Goal: Task Accomplishment & Management: Use online tool/utility

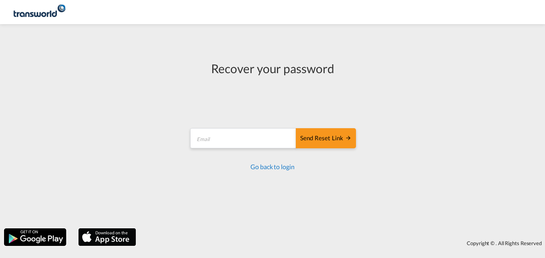
click at [278, 169] on link "Go back to login" at bounding box center [272, 166] width 44 height 8
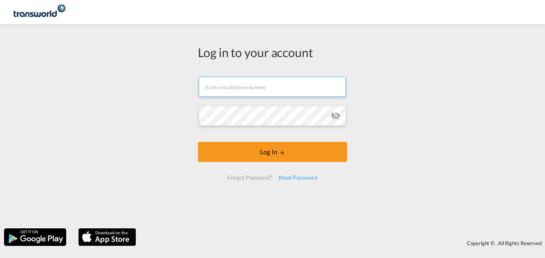
type input "[EMAIL_ADDRESS][PERSON_NAME][DOMAIN_NAME]"
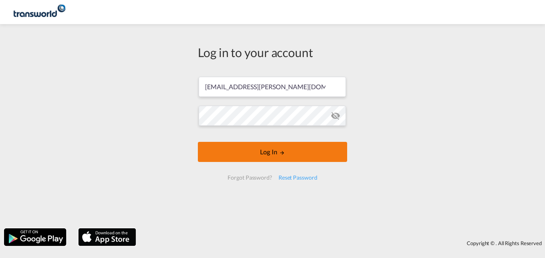
click at [272, 150] on button "Log In" at bounding box center [272, 152] width 149 height 20
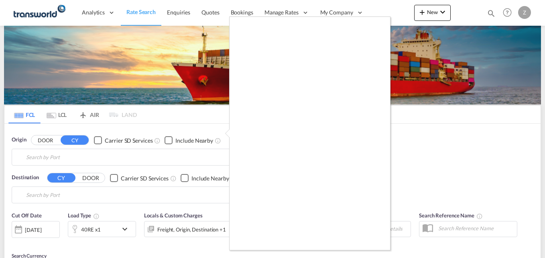
type input "[PERSON_NAME] ([PERSON_NAME]), [GEOGRAPHIC_DATA]"
type input "Shuaiba, KWSAA"
click at [430, 170] on div at bounding box center [272, 129] width 545 height 258
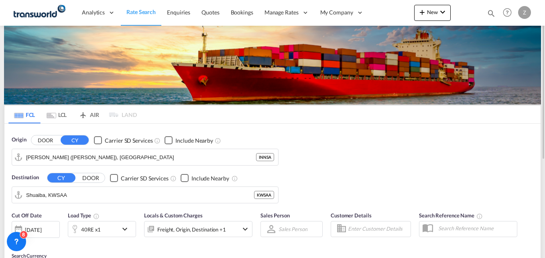
click at [484, 13] on div "Bookings Quotes Enquiries Help Resources Product Release Z My Profile Logout" at bounding box center [507, 12] width 51 height 25
click at [491, 13] on md-icon "icon-magnify" at bounding box center [491, 13] width 9 height 9
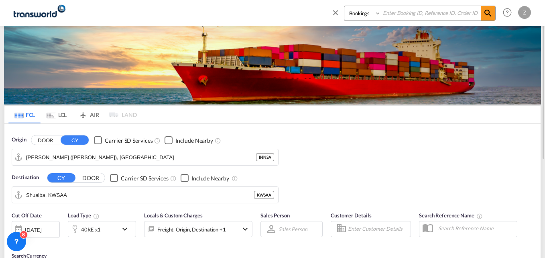
click at [361, 12] on select "Bookings Quotes Enquiries" at bounding box center [363, 13] width 38 height 14
select select "Quotes"
click at [344, 6] on select "Bookings Quotes Enquiries" at bounding box center [363, 13] width 38 height 14
click at [399, 16] on input at bounding box center [431, 13] width 100 height 14
paste input "TDM000002399"
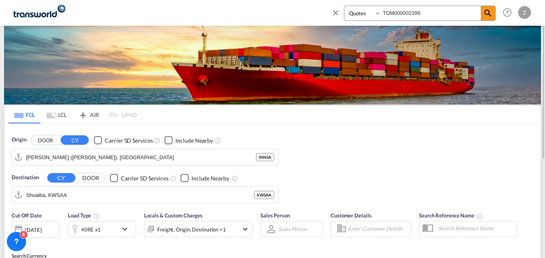
type input "TDM000002399"
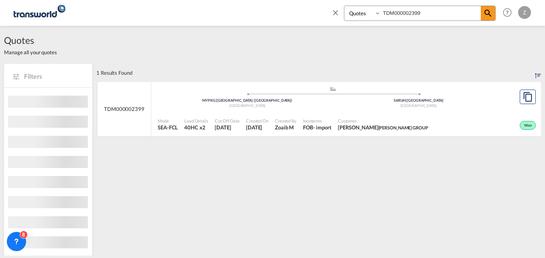
click at [367, 122] on span "Customer" at bounding box center [383, 121] width 90 height 6
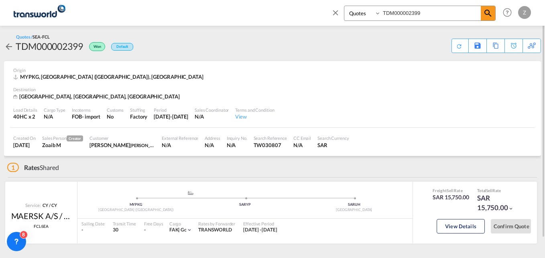
scroll to position [21, 0]
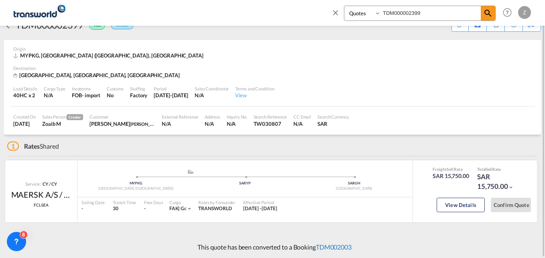
click at [343, 246] on link "TDM002003" at bounding box center [334, 247] width 36 height 8
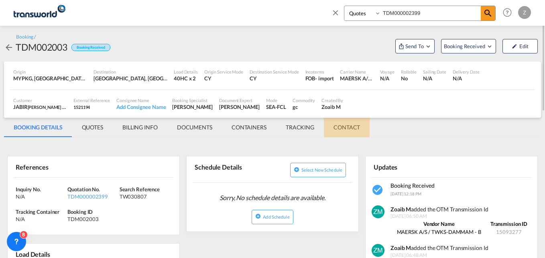
click at [340, 130] on md-tab-item "CONTACT" at bounding box center [347, 127] width 46 height 19
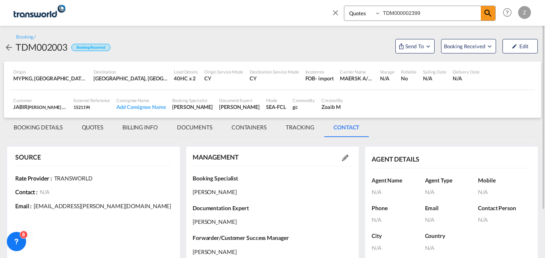
click at [25, 130] on md-tab-item "BOOKING DETAILS" at bounding box center [38, 127] width 68 height 19
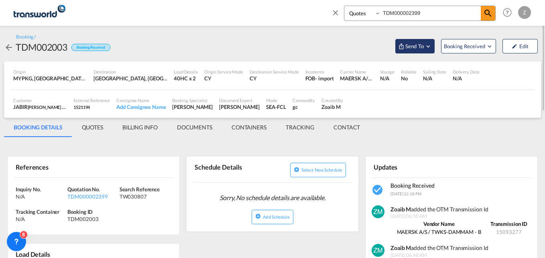
click at [402, 47] on md-icon "Open demo menu" at bounding box center [401, 46] width 6 height 6
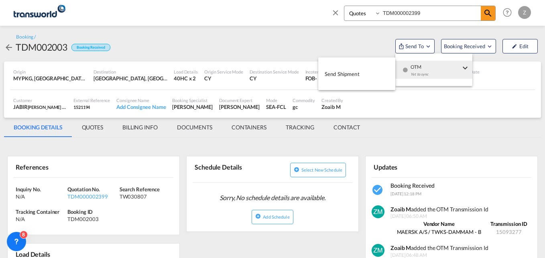
click at [365, 74] on button "Send Shipment" at bounding box center [356, 74] width 77 height 18
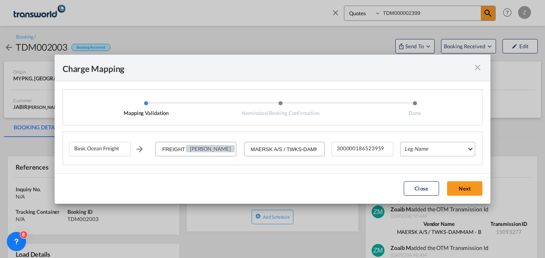
click at [421, 147] on md-select "Leg Name HANDLING ORIGIN VESSEL HANDLING DESTINATION OTHERS TL PICK UP CUSTOMS …" at bounding box center [437, 149] width 75 height 14
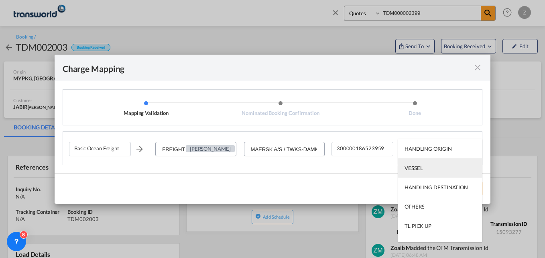
click at [416, 168] on div "VESSEL" at bounding box center [413, 167] width 18 height 7
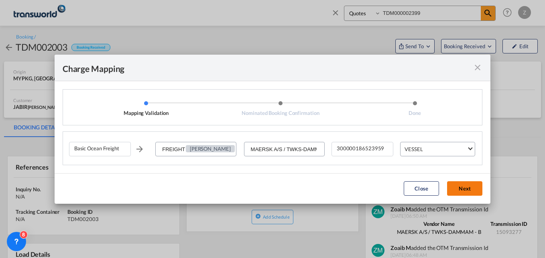
click at [472, 186] on button "Next" at bounding box center [464, 188] width 35 height 14
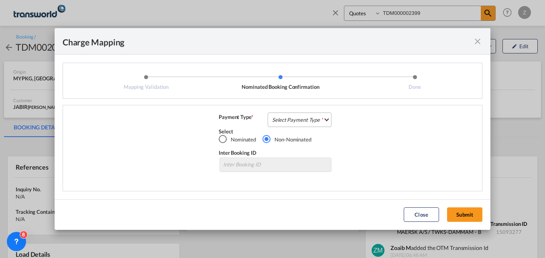
click at [282, 121] on md-select "Select Payment Type COLLECT PREPAID" at bounding box center [300, 119] width 64 height 14
click at [289, 116] on div "COLLECT" at bounding box center [284, 119] width 23 height 7
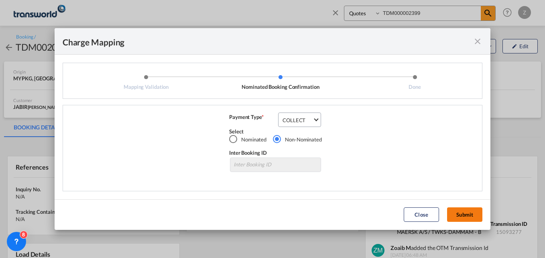
click at [468, 218] on button "Submit" at bounding box center [464, 214] width 35 height 14
